Goal: Task Accomplishment & Management: Manage account settings

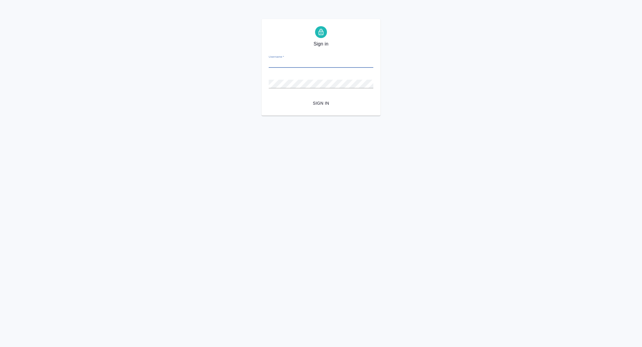
click at [293, 67] on input "Username   *" at bounding box center [321, 63] width 105 height 8
type input "alexandra.zhuravleva@awatera.com"
click at [326, 103] on span "Sign in" at bounding box center [321, 103] width 95 height 7
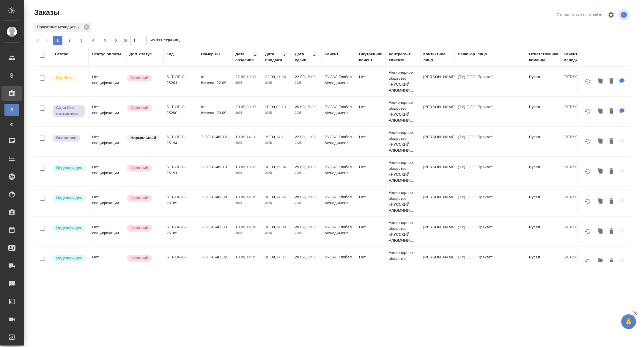
click at [169, 55] on div "Код" at bounding box center [170, 54] width 7 height 6
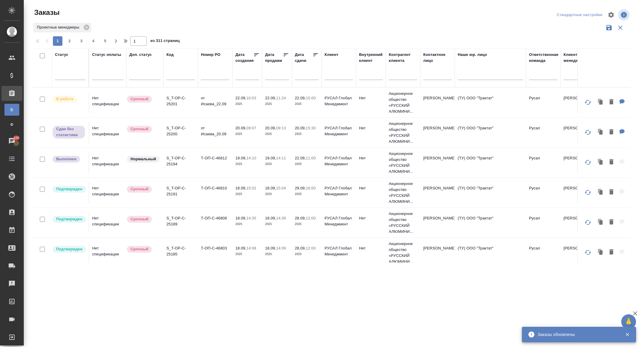
click at [176, 75] on input "text" at bounding box center [181, 75] width 29 height 7
paste input "S_T-OP-C-25111"
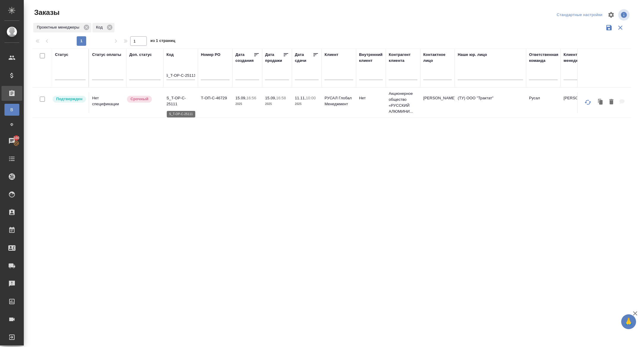
click at [175, 101] on p "S_T-OP-C-25111" at bounding box center [181, 101] width 29 height 12
click at [182, 74] on input "S_T-OP-C-25111" at bounding box center [181, 75] width 29 height 7
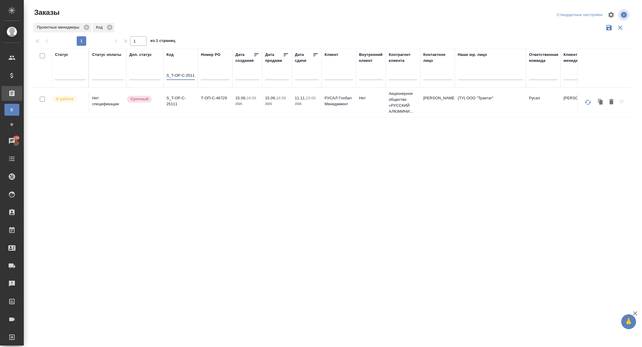
paste input "72"
click at [173, 103] on p "S_T-OP-C-25172" at bounding box center [181, 101] width 29 height 12
click at [177, 73] on input "S_T-OP-C-25172" at bounding box center [181, 75] width 29 height 7
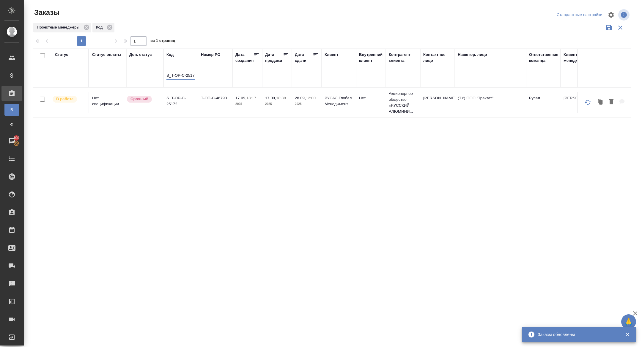
paste input "9"
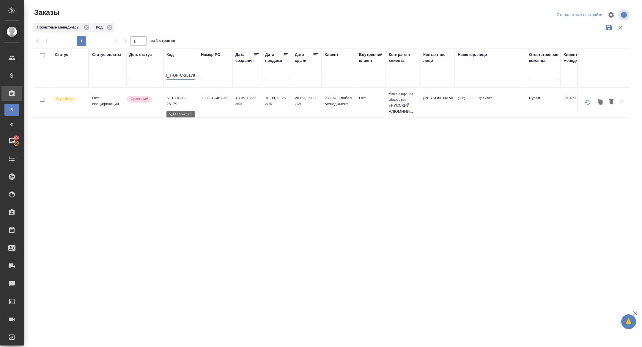
click at [173, 102] on p "S_T-OP-C-25179" at bounding box center [181, 101] width 29 height 12
click at [187, 73] on input "S_T-OP-C-25179" at bounding box center [181, 75] width 29 height 7
click at [187, 74] on input "S_T-OP-C-25179" at bounding box center [181, 75] width 29 height 7
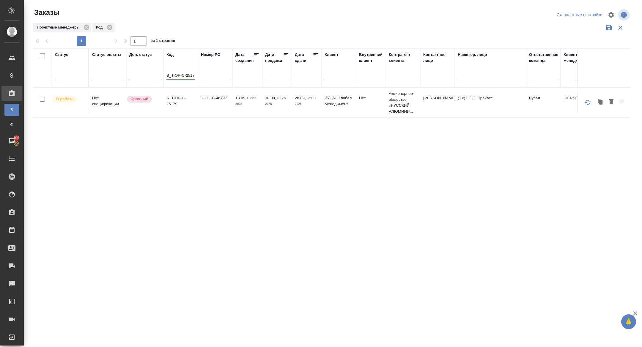
click at [187, 74] on input "S_T-OP-C-25179" at bounding box center [181, 75] width 29 height 7
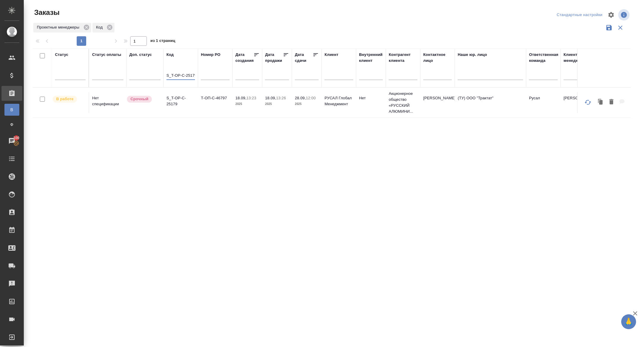
paste input "S_T-OP-C-25180"
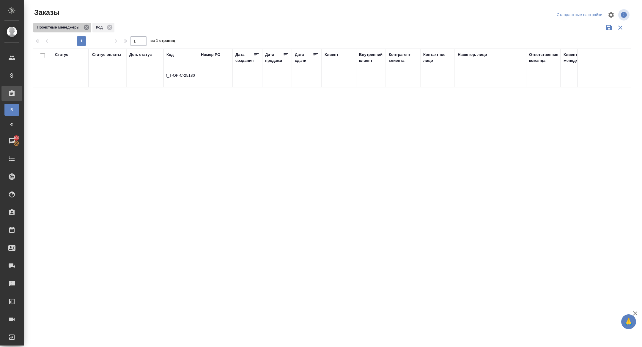
click at [87, 28] on icon at bounding box center [86, 27] width 7 height 7
click at [176, 69] on input "S_T-OP-C-2S_T-OP-C-251805179" at bounding box center [181, 71] width 29 height 7
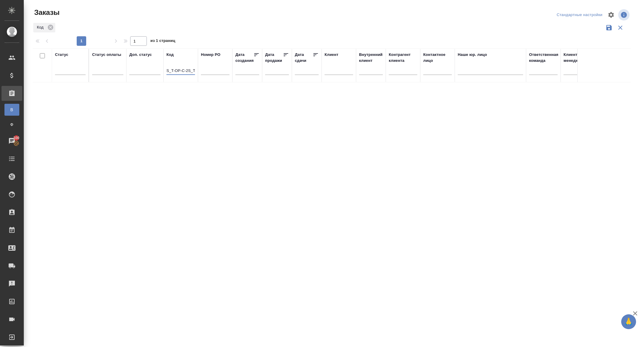
paste input "5180"
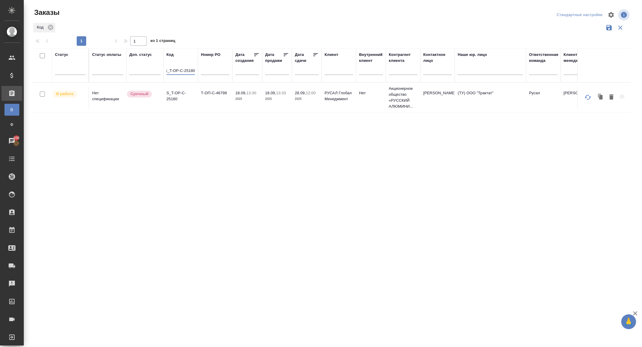
click at [173, 98] on p "S_T-OP-C-25180" at bounding box center [181, 96] width 29 height 12
click at [192, 71] on input "S_T-OP-C-25180" at bounding box center [181, 71] width 29 height 7
type input "S_T-OP-C-25181"
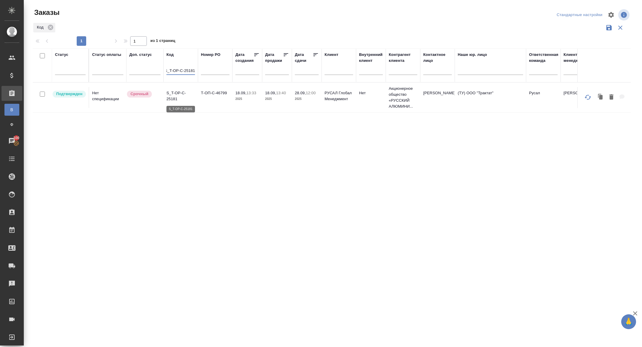
click at [173, 97] on p "S_T-OP-C-25181" at bounding box center [181, 96] width 29 height 12
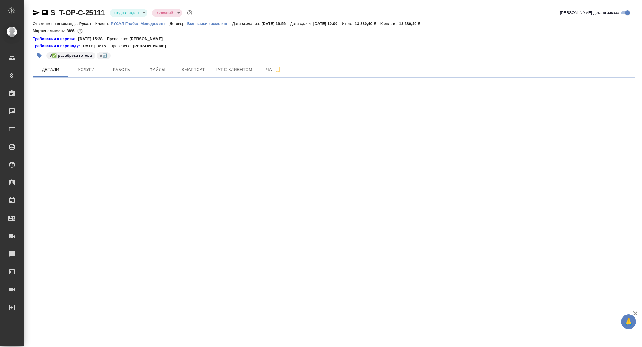
select select "RU"
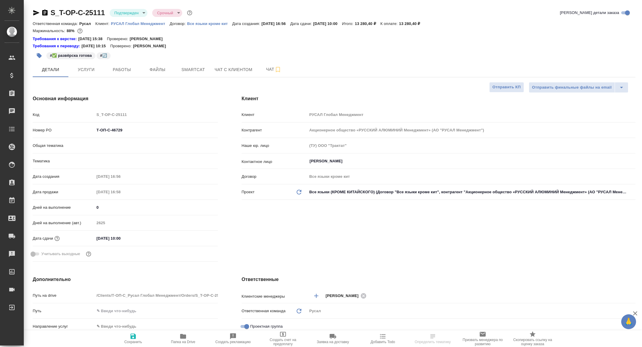
type textarea "x"
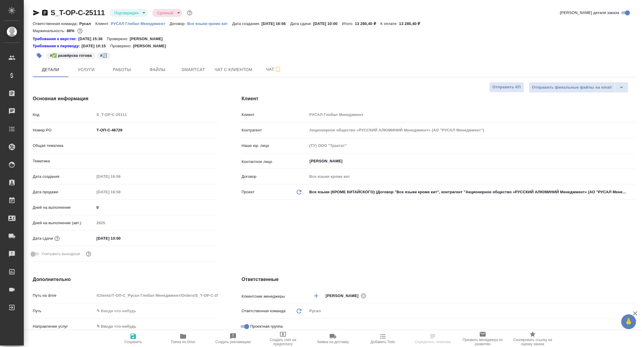
type textarea "x"
type input "Авдеенко Кирилл"
type input "[PERSON_NAME]"
click at [124, 66] on span "Работы" at bounding box center [122, 69] width 29 height 7
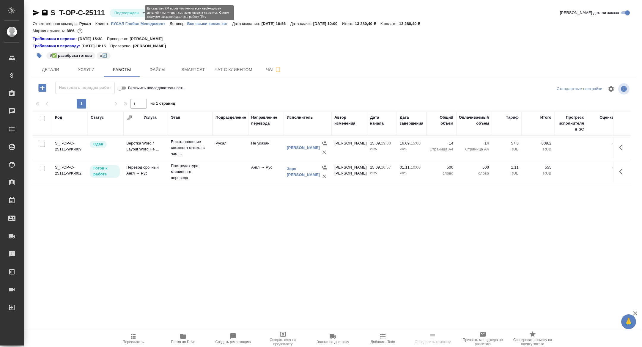
click at [128, 11] on body "🙏 .cls-1 fill:#fff; AWATERA Zhuravleva Alexandra Клиенты Спецификации Заказы Ча…" at bounding box center [321, 173] width 642 height 347
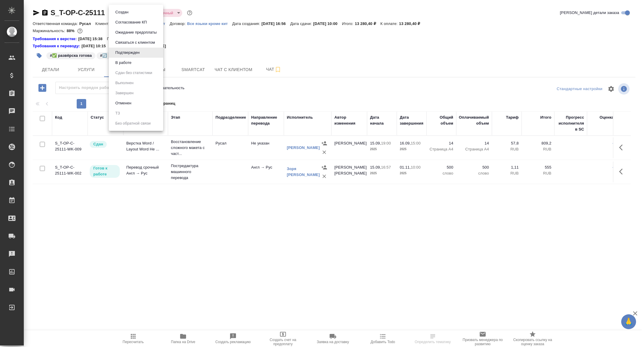
click at [131, 59] on li "В работе" at bounding box center [136, 63] width 54 height 10
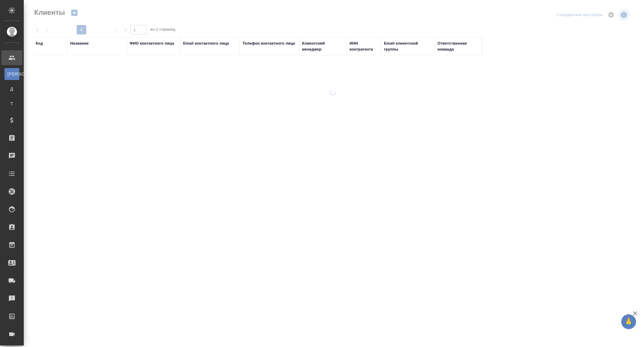
select select "RU"
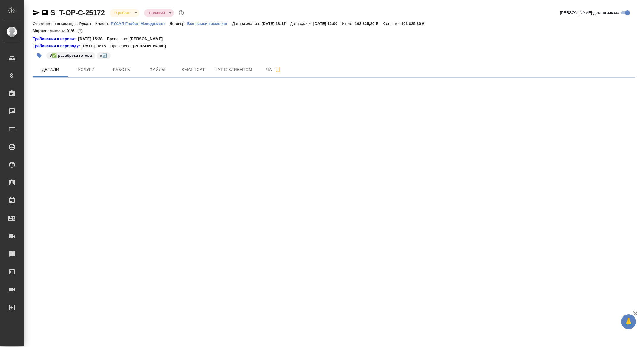
select select "RU"
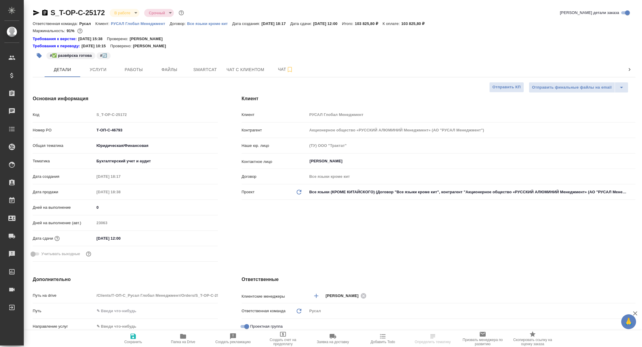
type textarea "x"
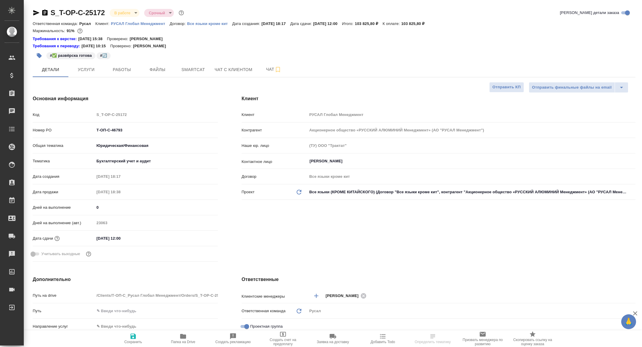
type textarea "x"
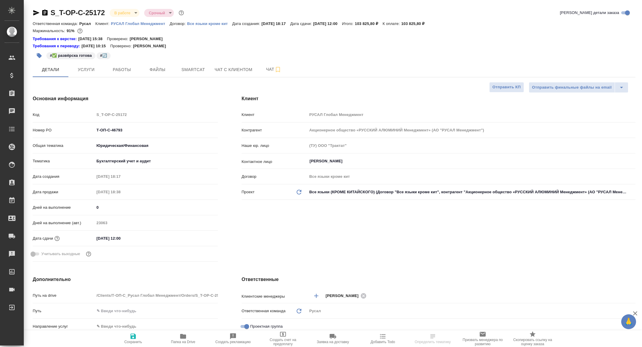
type textarea "x"
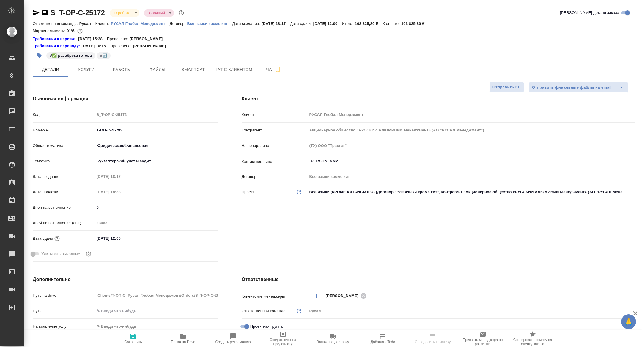
type textarea "x"
select select "RU"
type textarea "x"
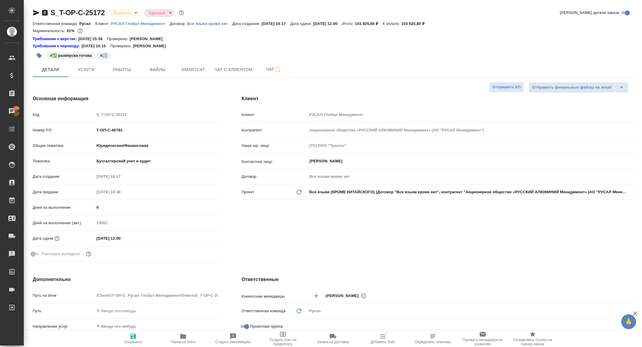
type textarea "x"
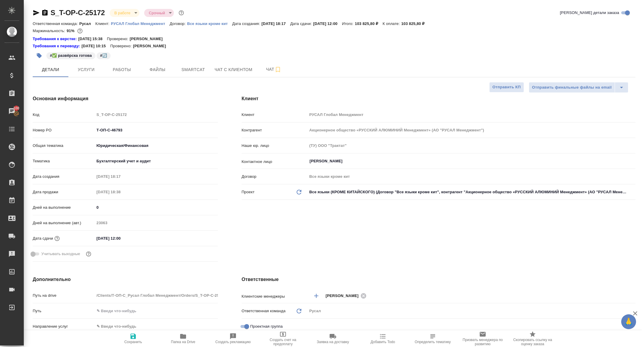
type textarea "x"
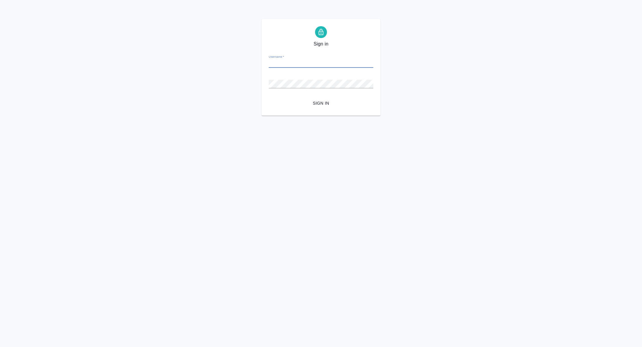
click at [290, 59] on div "Username   *" at bounding box center [321, 61] width 105 height 13
click at [290, 61] on input "Username   *" at bounding box center [321, 63] width 105 height 8
type input "[PERSON_NAME][EMAIL_ADDRESS][PERSON_NAME][DOMAIN_NAME]"
click at [325, 104] on span "Sign in" at bounding box center [321, 103] width 95 height 7
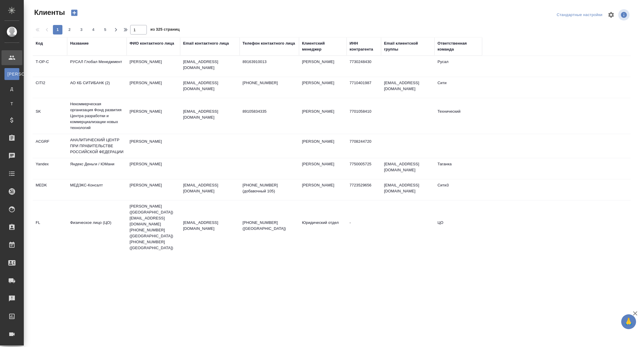
select select "RU"
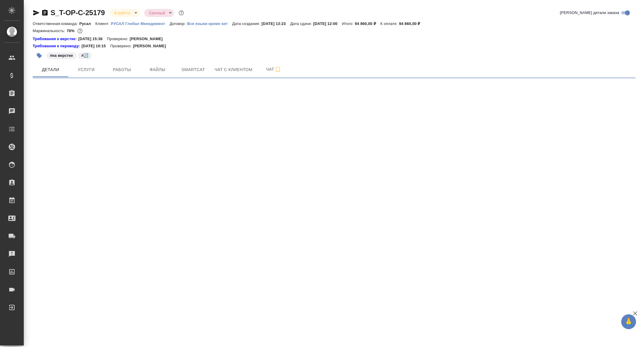
select select "RU"
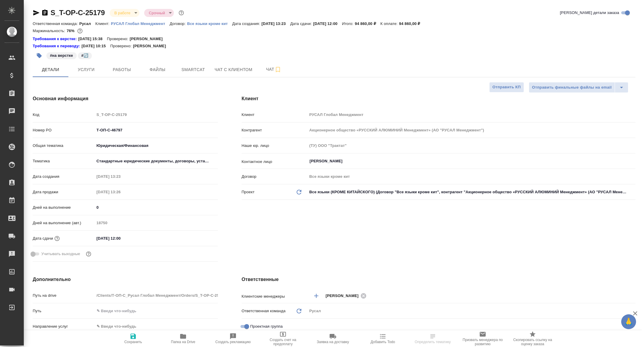
type textarea "x"
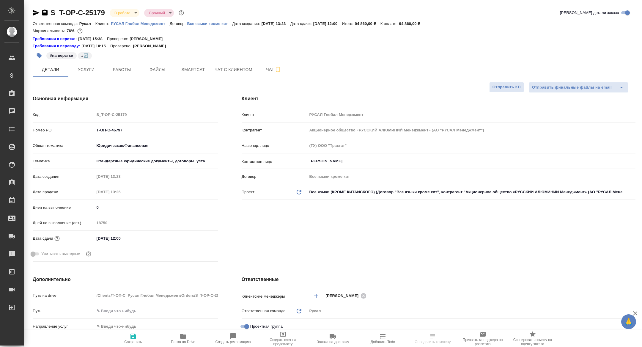
type textarea "x"
click at [123, 66] on span "Работы" at bounding box center [122, 69] width 29 height 7
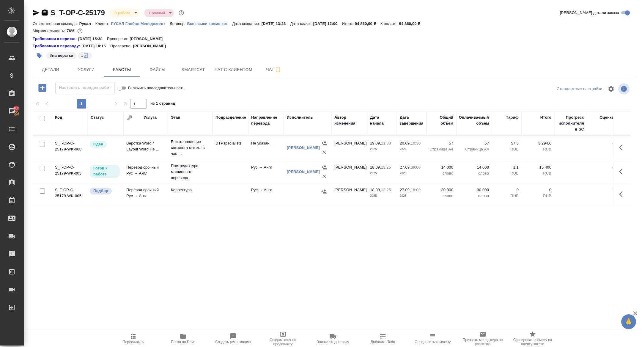
click at [44, 10] on icon "button" at bounding box center [44, 12] width 7 height 7
click at [323, 174] on icon "button" at bounding box center [325, 176] width 6 height 6
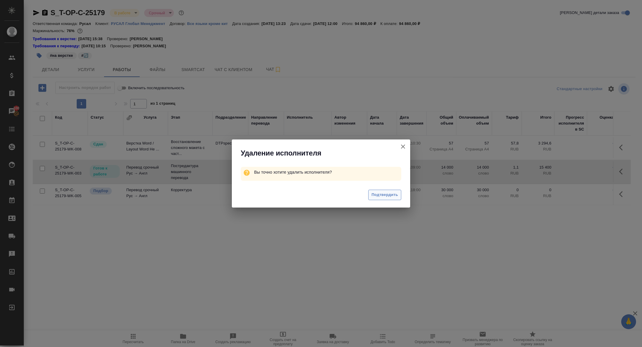
click at [387, 197] on span "Подтвердить" at bounding box center [385, 195] width 26 height 7
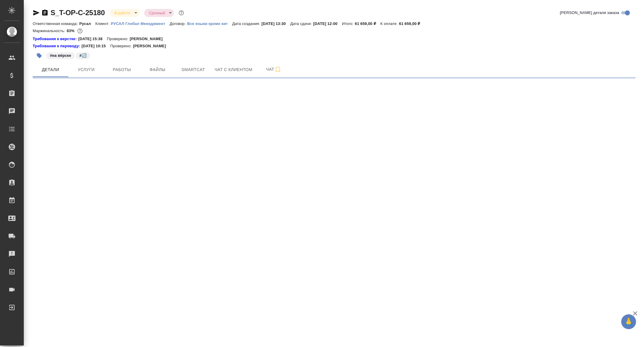
select select "RU"
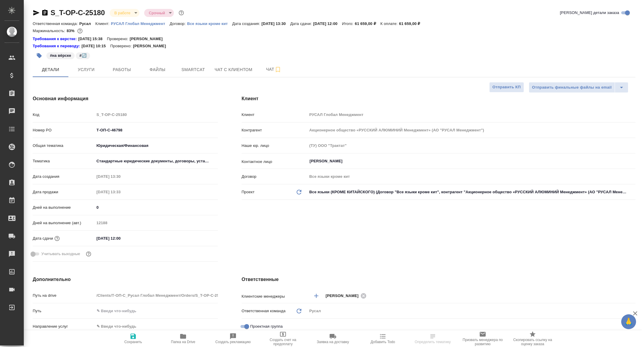
type textarea "x"
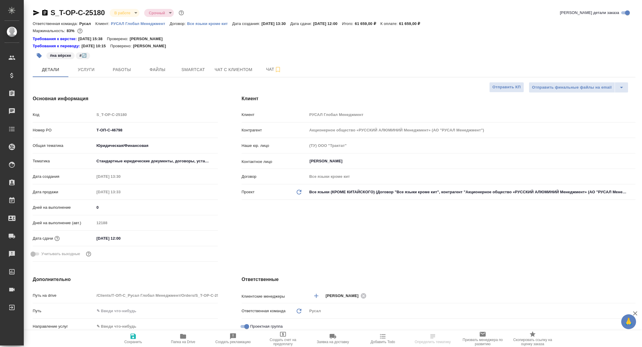
type textarea "x"
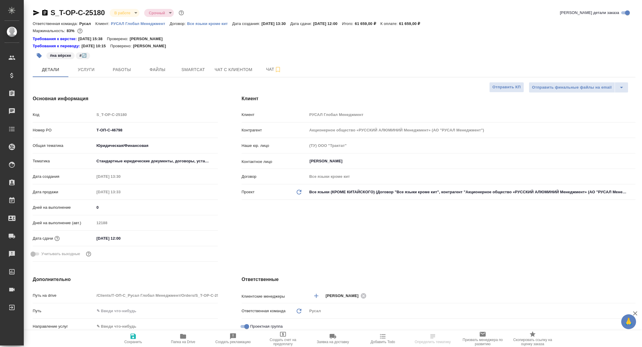
type textarea "x"
click at [120, 72] on span "Работы" at bounding box center [122, 69] width 29 height 7
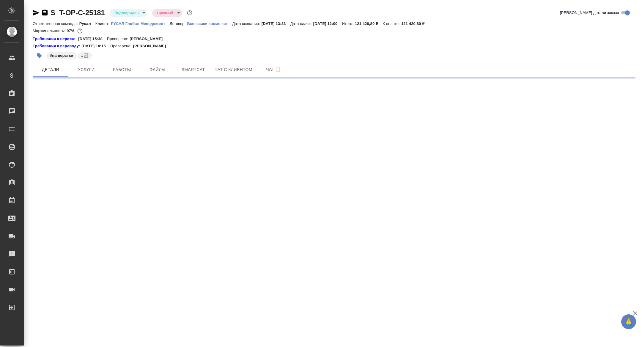
select select "RU"
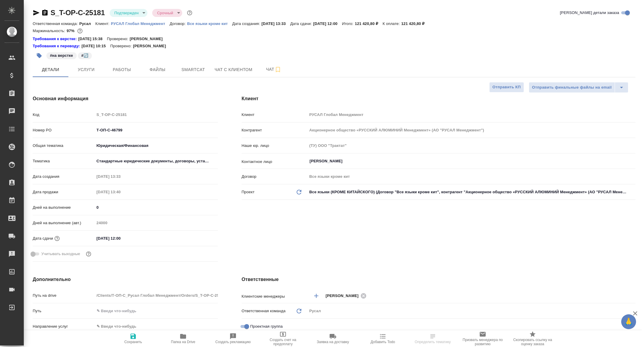
type textarea "x"
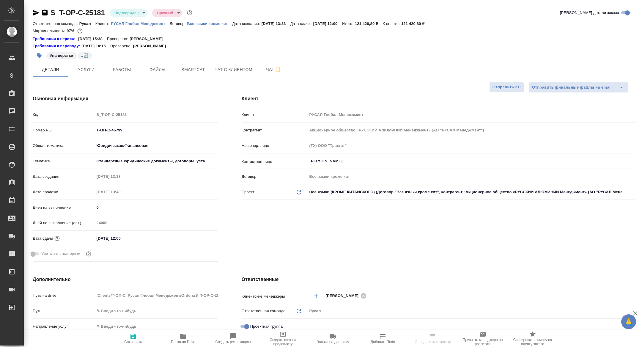
type textarea "x"
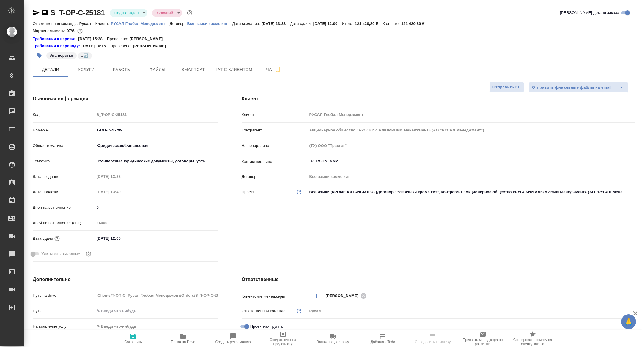
type textarea "x"
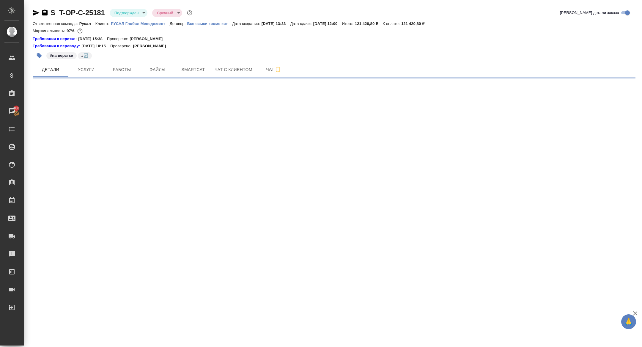
select select "RU"
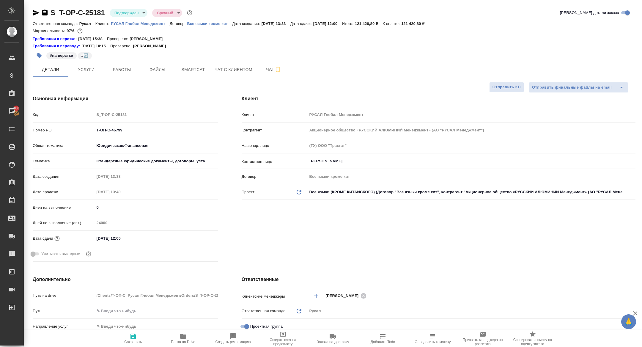
type textarea "x"
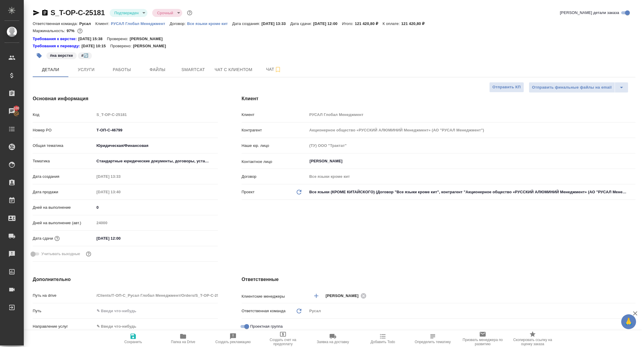
type textarea "x"
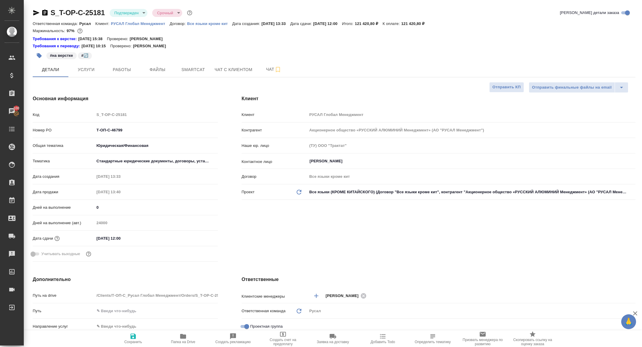
type textarea "x"
